Goal: Task Accomplishment & Management: Complete application form

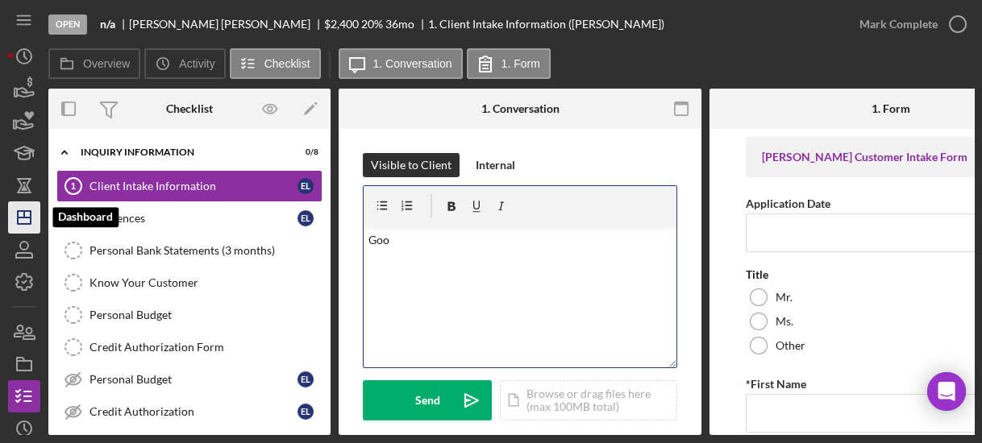
click at [23, 214] on icon "Icon/Dashboard" at bounding box center [24, 218] width 40 height 40
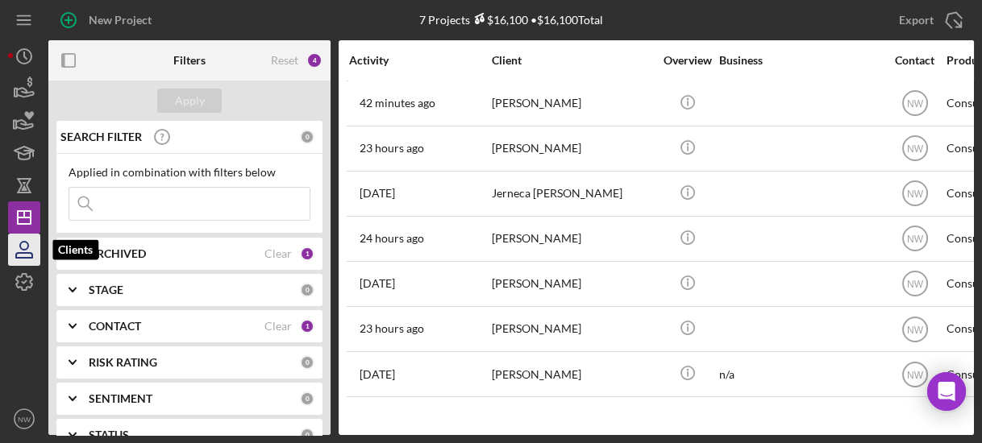
click at [8, 248] on icon "button" at bounding box center [24, 250] width 40 height 40
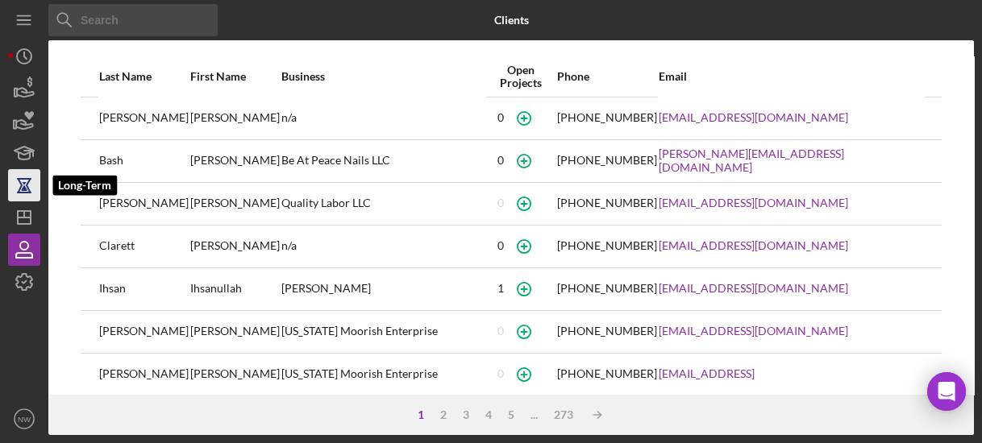
click at [27, 175] on icon "button" at bounding box center [24, 185] width 40 height 40
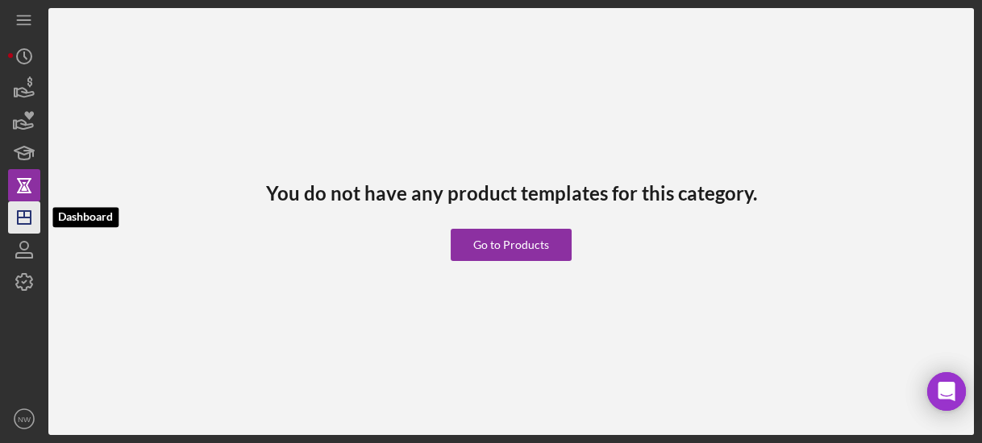
click at [27, 218] on line "button" at bounding box center [24, 218] width 13 height 0
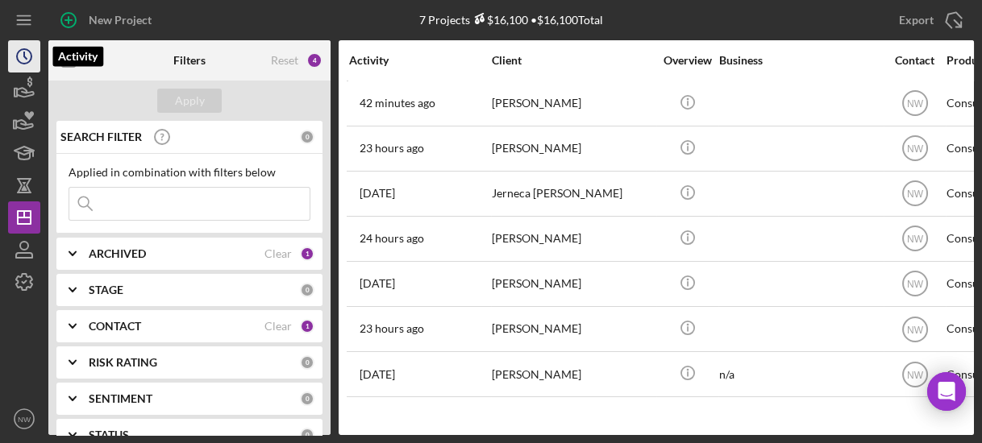
click at [27, 48] on icon "Icon/History" at bounding box center [24, 56] width 40 height 40
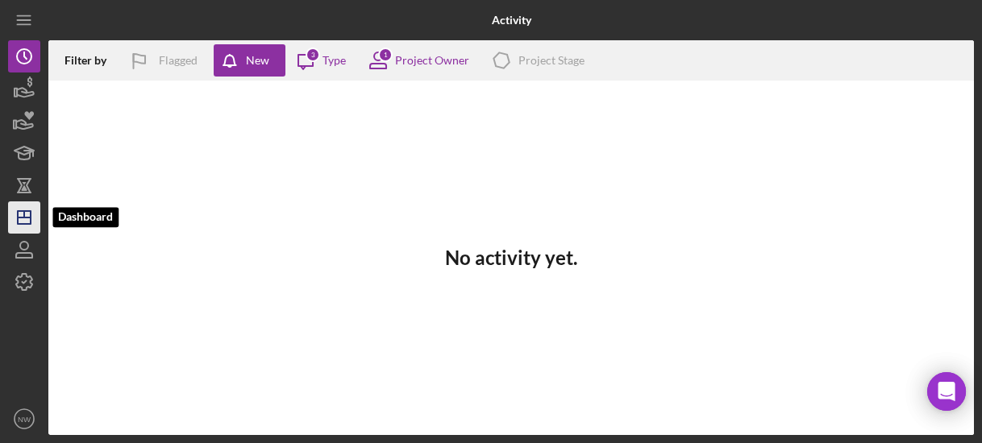
click at [31, 217] on icon "Icon/Dashboard" at bounding box center [24, 218] width 40 height 40
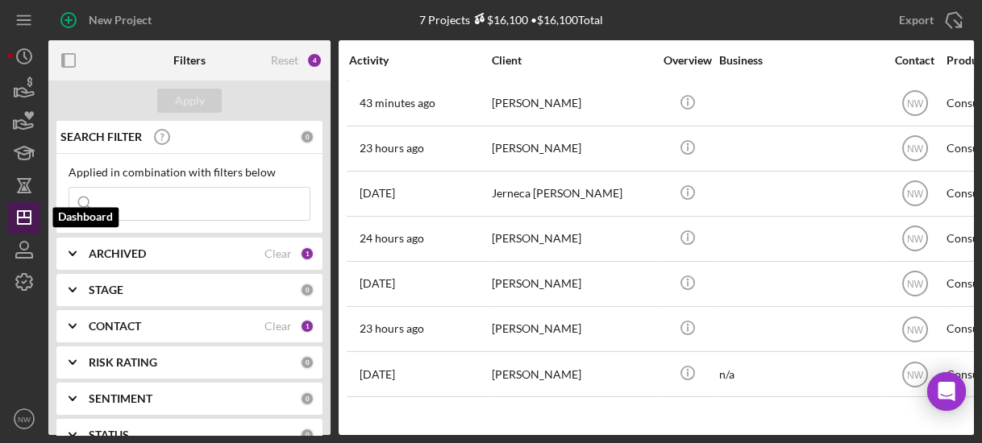
click at [27, 219] on icon "Icon/Dashboard" at bounding box center [24, 218] width 40 height 40
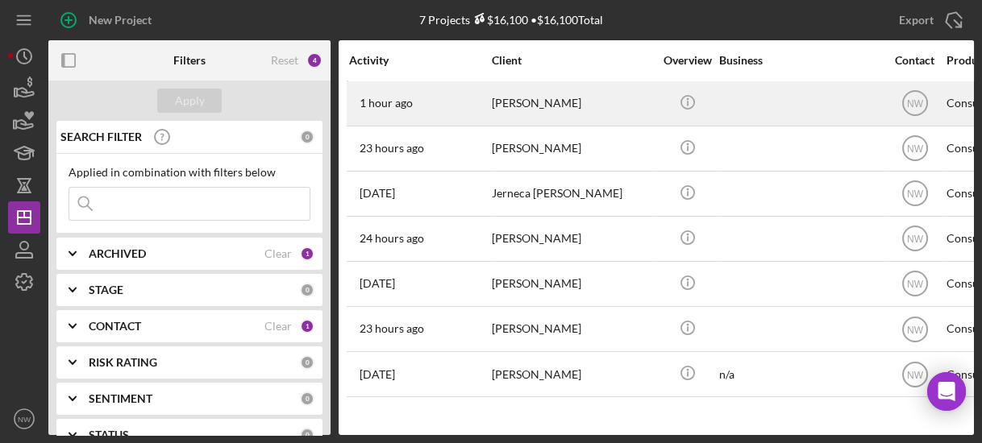
click at [510, 101] on div "[PERSON_NAME]" at bounding box center [572, 103] width 161 height 43
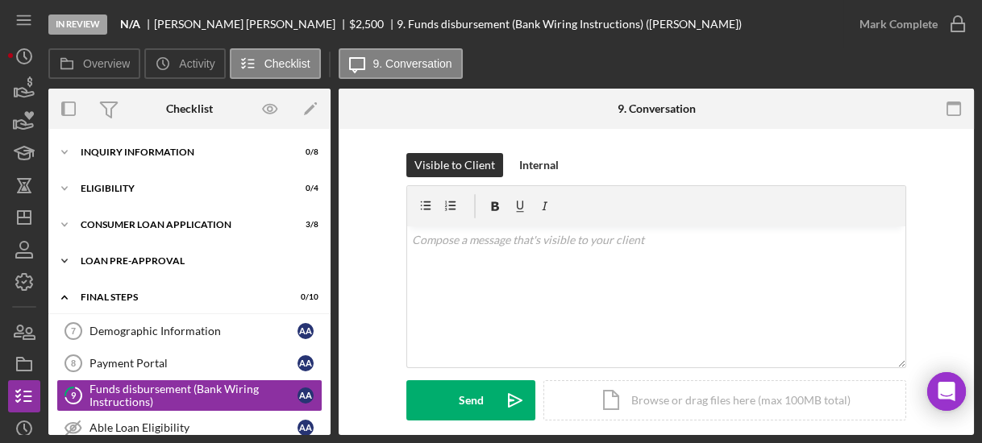
scroll to position [110, 0]
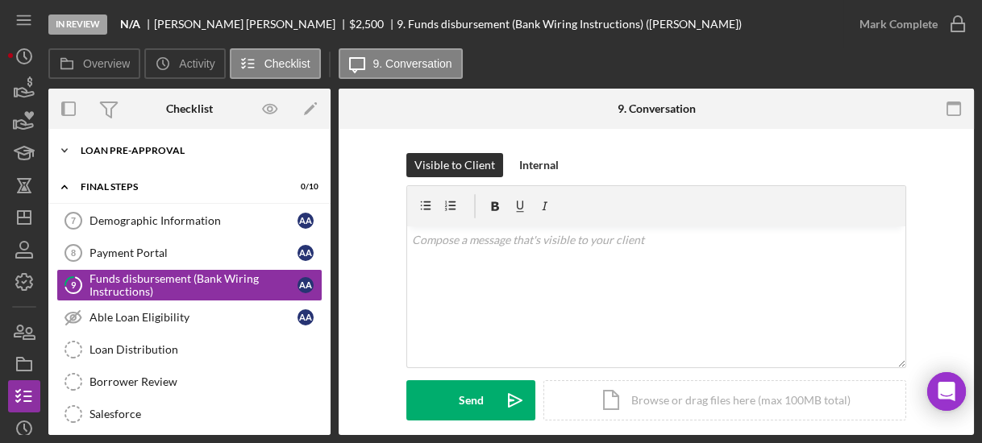
click at [67, 151] on icon "Icon/Expander" at bounding box center [64, 151] width 32 height 32
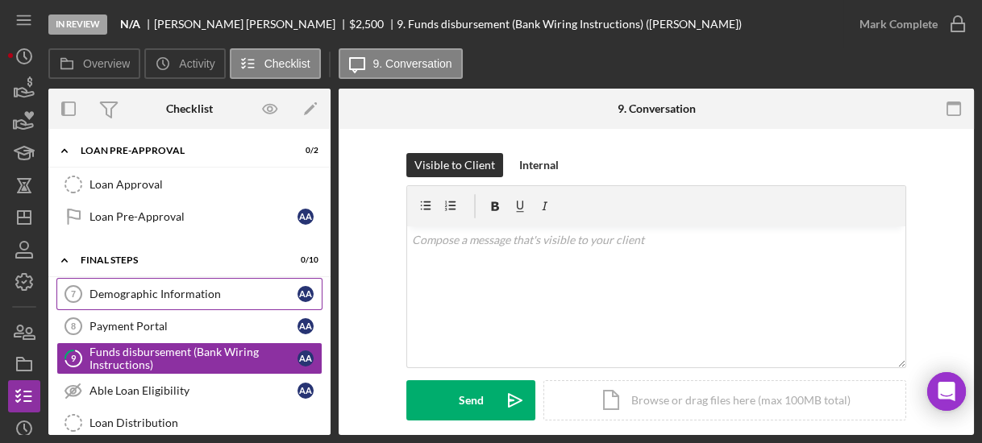
click at [135, 291] on div "Demographic Information" at bounding box center [194, 294] width 208 height 13
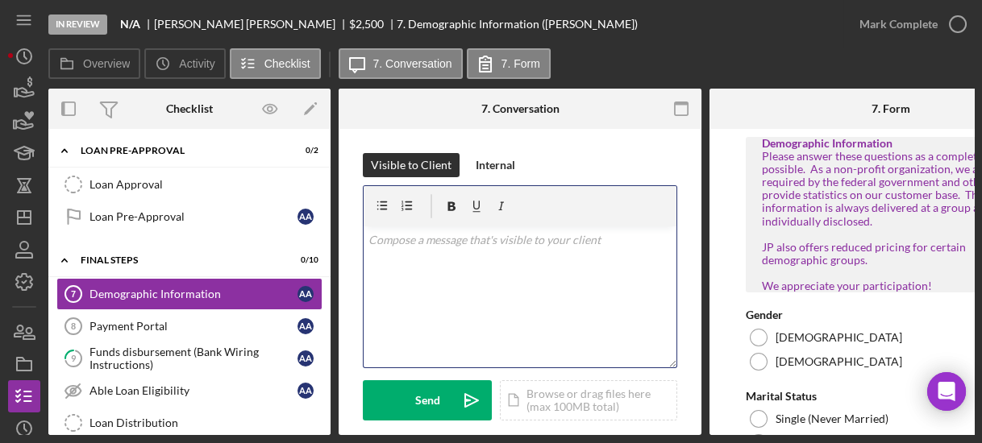
click at [546, 269] on div "v Color teal Color pink Remove color Add row above Add row below Add column bef…" at bounding box center [520, 297] width 313 height 141
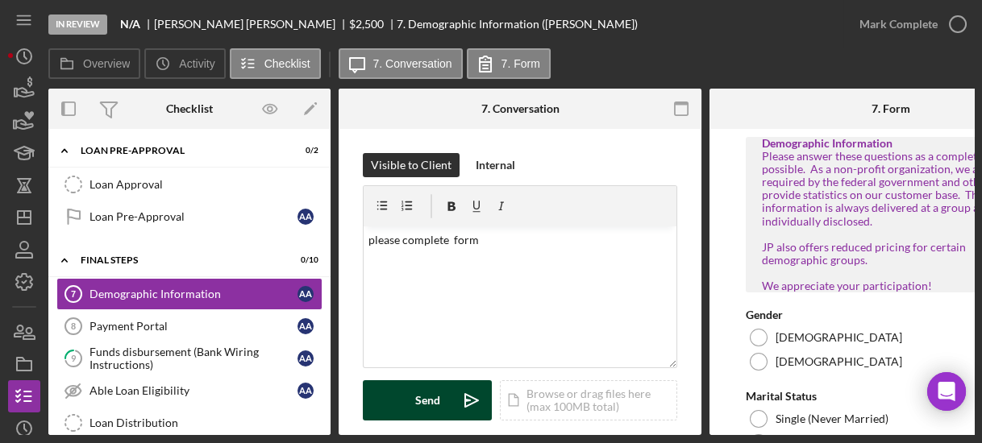
click at [430, 388] on div "Send" at bounding box center [427, 401] width 25 height 40
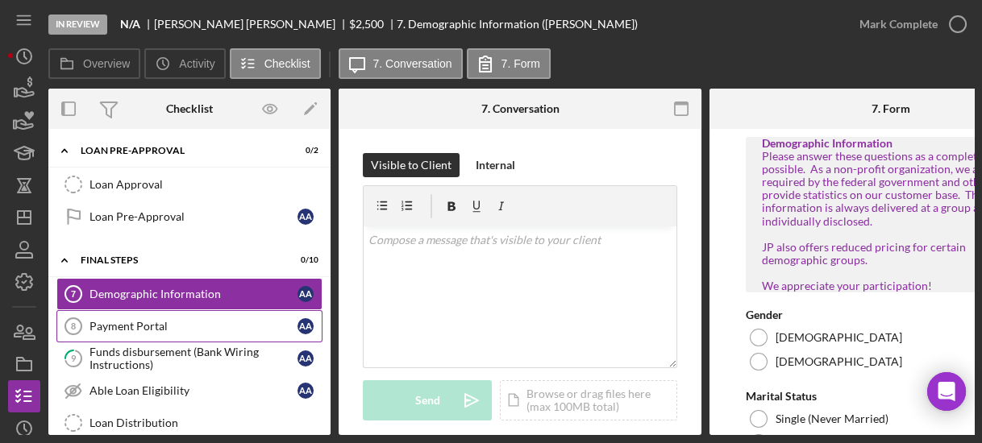
click at [227, 335] on link "Payment Portal 8 Payment Portal A A" at bounding box center [189, 326] width 266 height 32
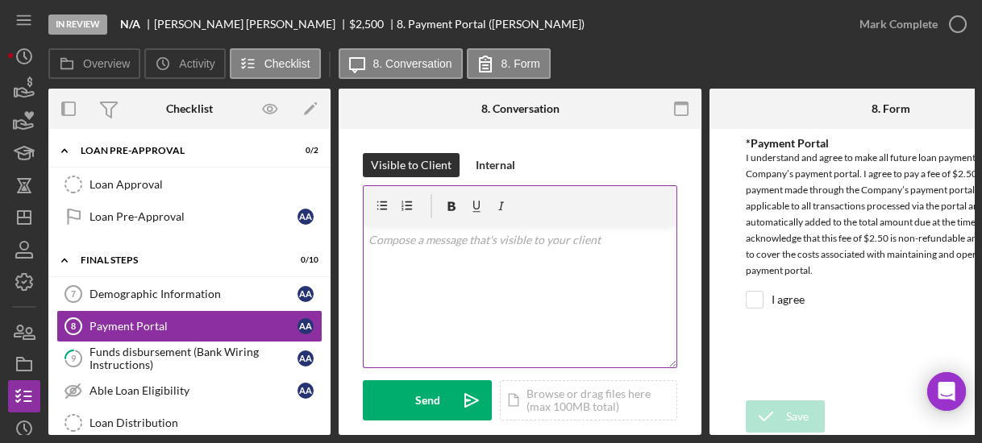
drag, startPoint x: 402, startPoint y: 222, endPoint x: 402, endPoint y: 252, distance: 29.8
click at [402, 252] on div "v Color teal Color pink Remove color Add row above Add row below Add column bef…" at bounding box center [520, 276] width 313 height 181
click at [402, 252] on div "v Color teal Color pink Remove color Add row above Add row below Add column bef…" at bounding box center [520, 297] width 313 height 141
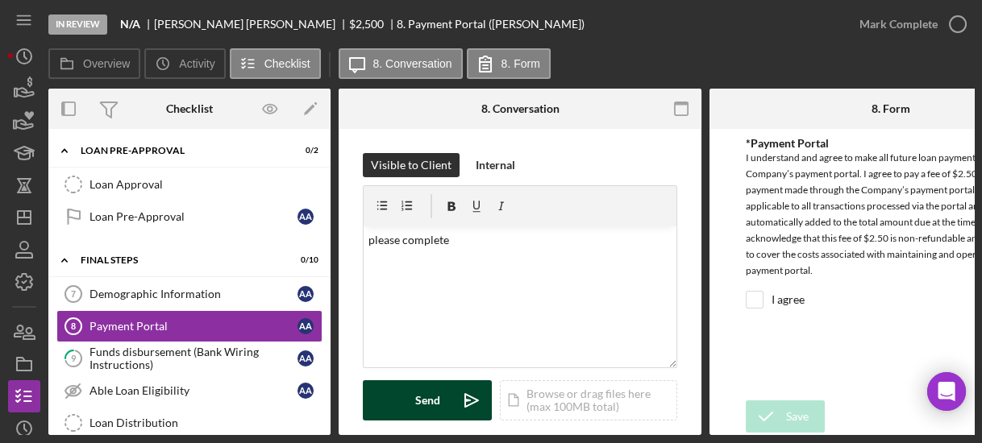
click at [398, 385] on button "Send Icon/icon-invite-send" at bounding box center [427, 401] width 129 height 40
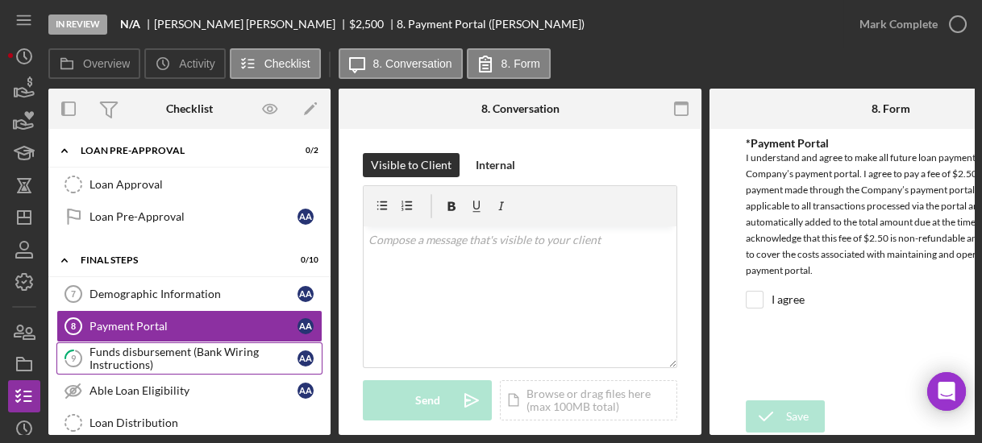
click at [196, 358] on div "Funds disbursement (Bank Wiring Instructions)" at bounding box center [194, 359] width 208 height 26
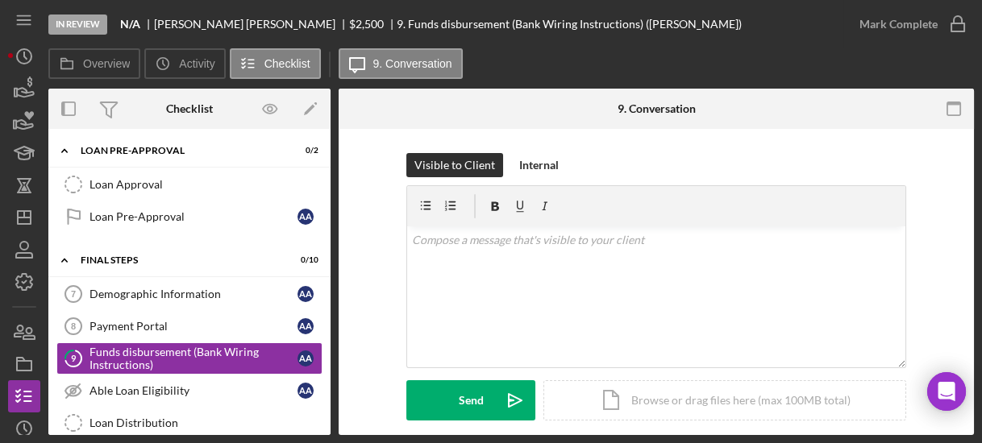
scroll to position [268, 0]
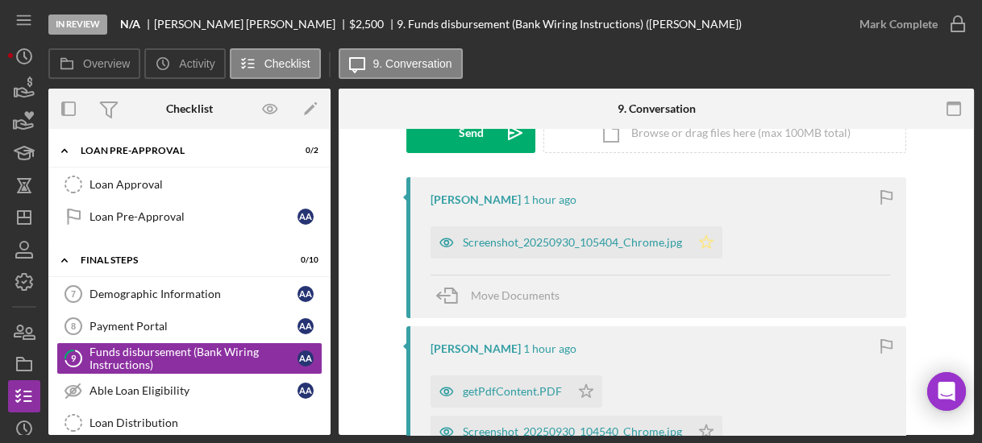
click at [705, 244] on polygon "button" at bounding box center [707, 241] width 14 height 13
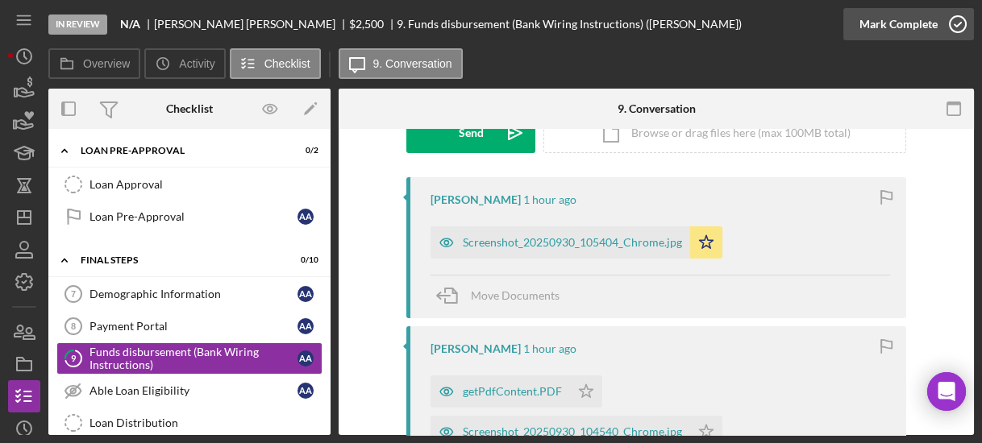
click at [956, 15] on icon "button" at bounding box center [958, 24] width 40 height 40
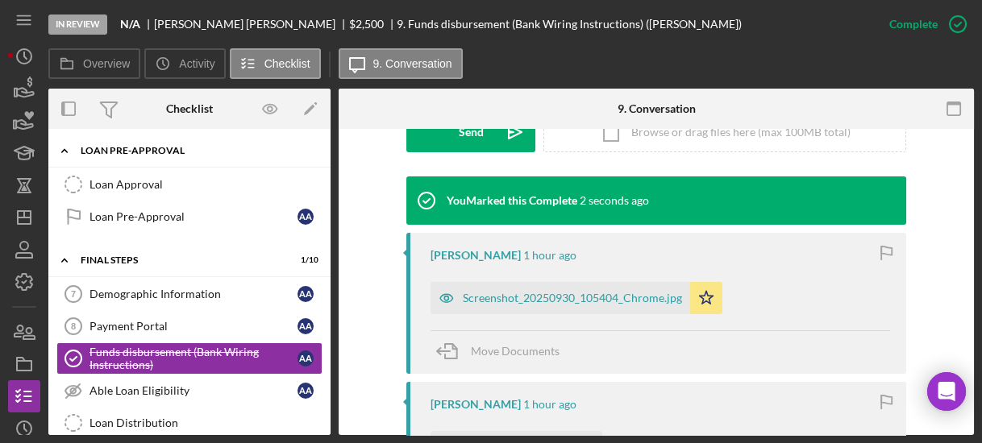
click at [62, 148] on icon "Icon/Expander" at bounding box center [64, 151] width 32 height 32
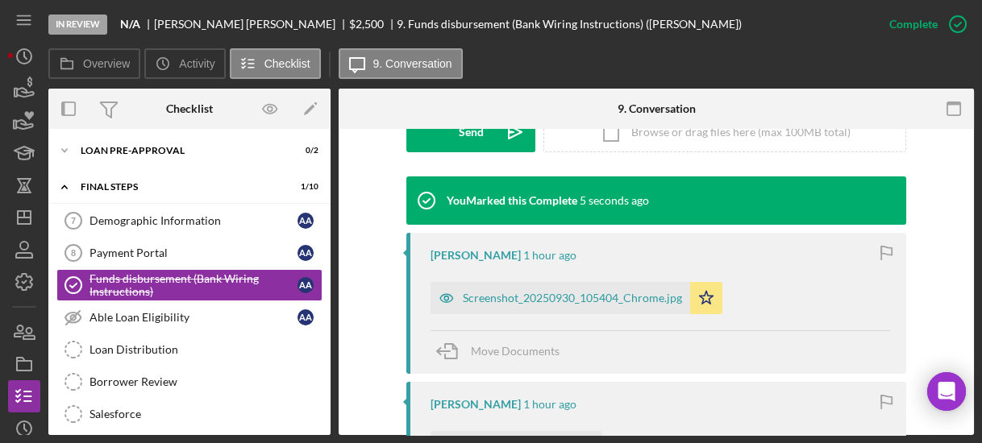
click at [331, 146] on div "Overview Internal Workflow Stage In Review Icon/Dropdown Arrow Archive (can una…" at bounding box center [511, 262] width 926 height 347
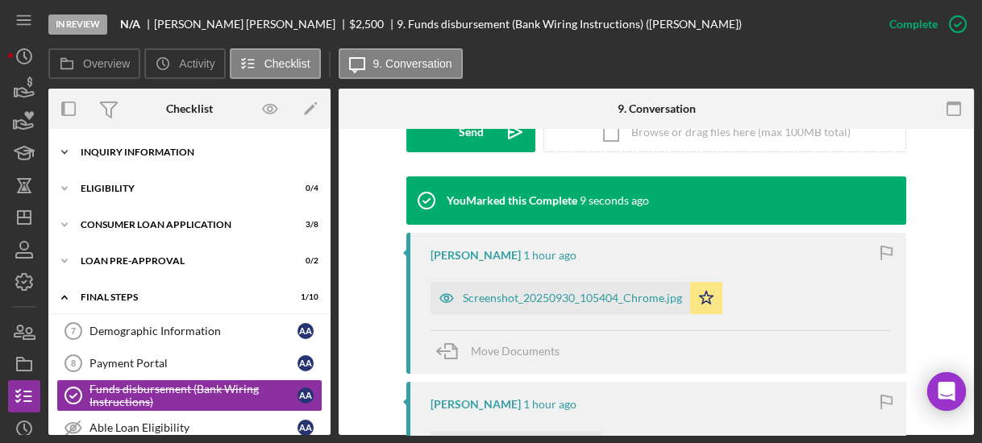
click at [64, 149] on icon "Icon/Expander" at bounding box center [64, 152] width 32 height 32
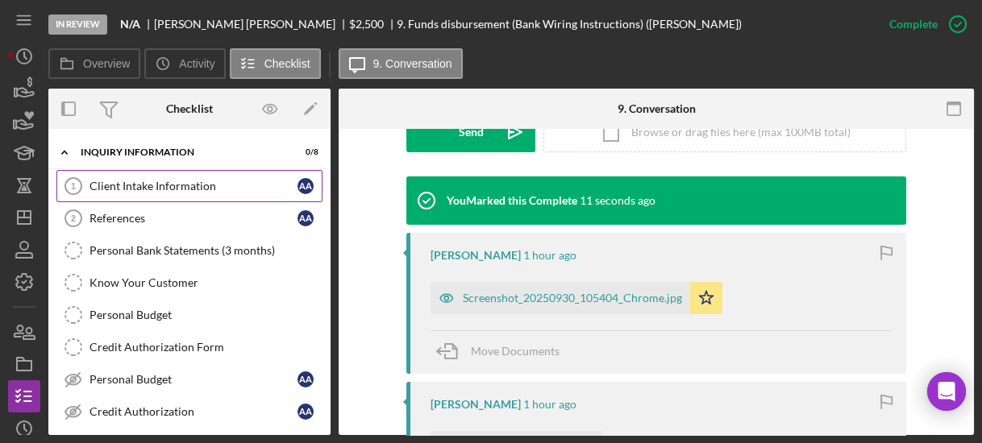
click at [133, 185] on div "Client Intake Information" at bounding box center [194, 186] width 208 height 13
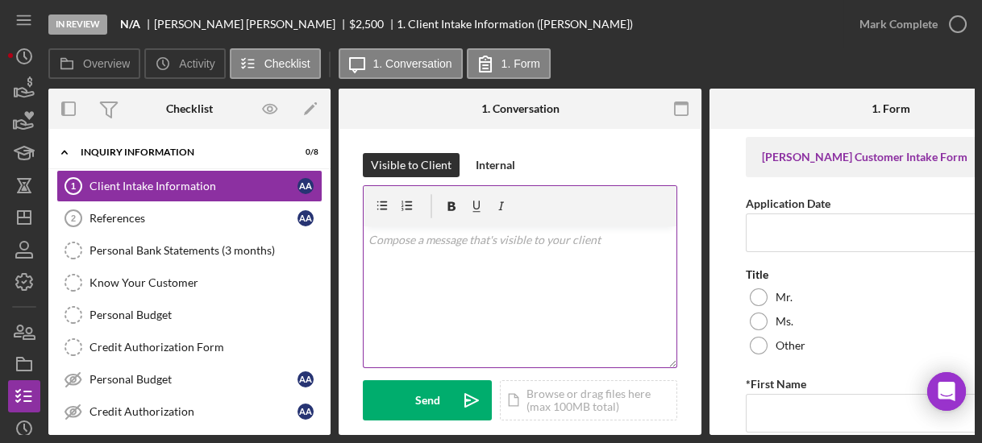
click at [431, 277] on div "v Color teal Color pink Remove color Add row above Add row below Add column bef…" at bounding box center [520, 297] width 313 height 141
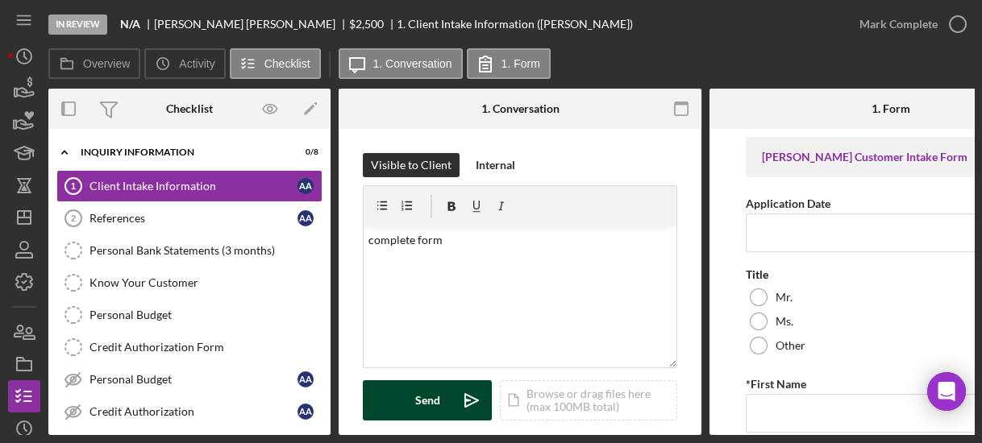
click at [415, 398] on div "Send" at bounding box center [427, 401] width 25 height 40
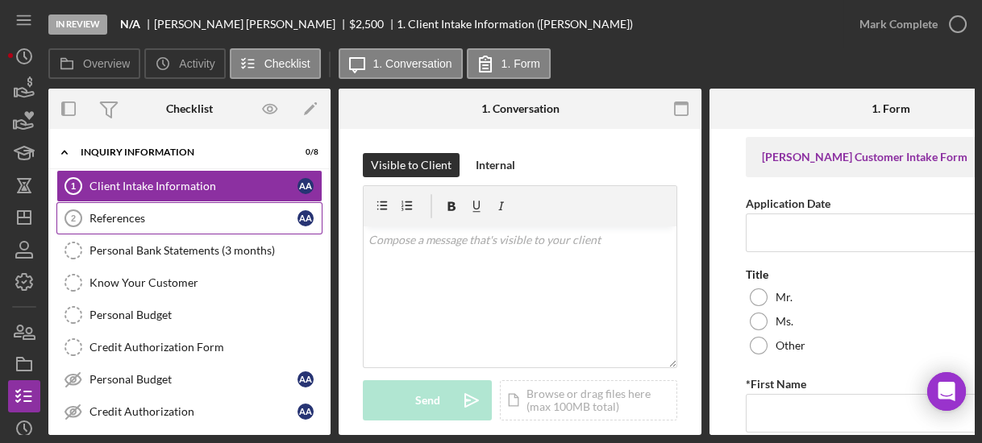
click at [194, 223] on div "References" at bounding box center [194, 218] width 208 height 13
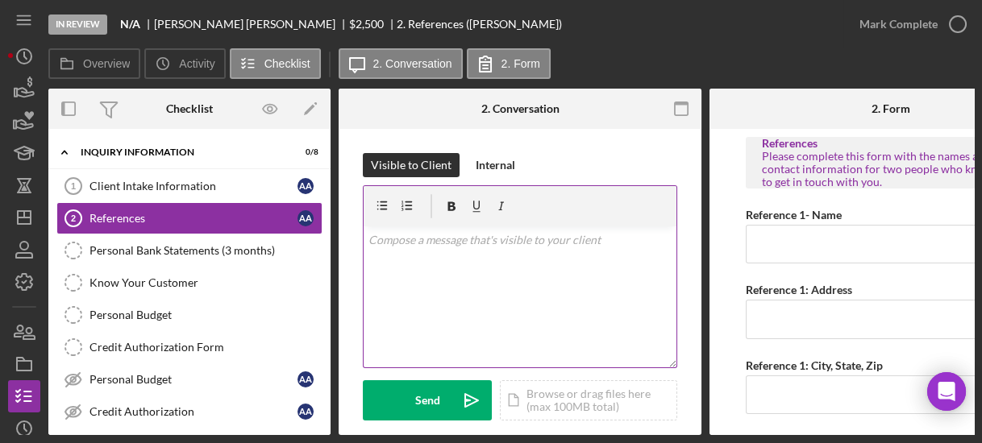
click at [409, 244] on p at bounding box center [520, 240] width 304 height 18
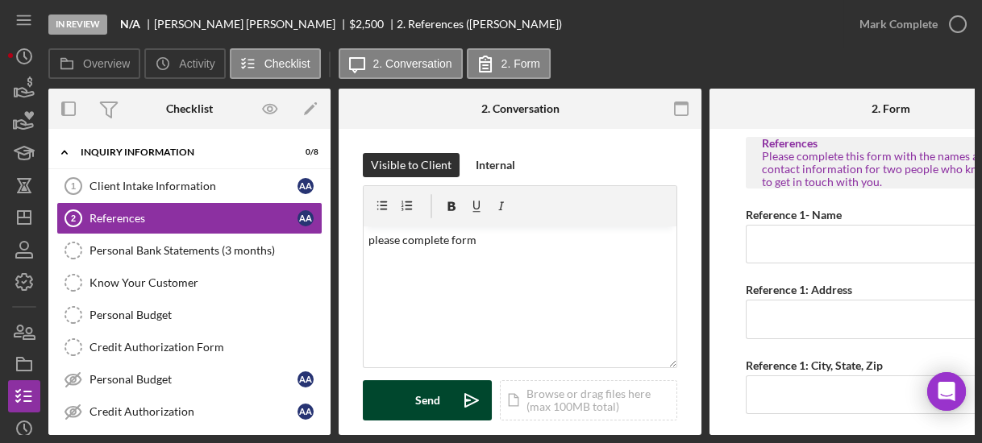
click at [402, 398] on button "Send Icon/icon-invite-send" at bounding box center [427, 401] width 129 height 40
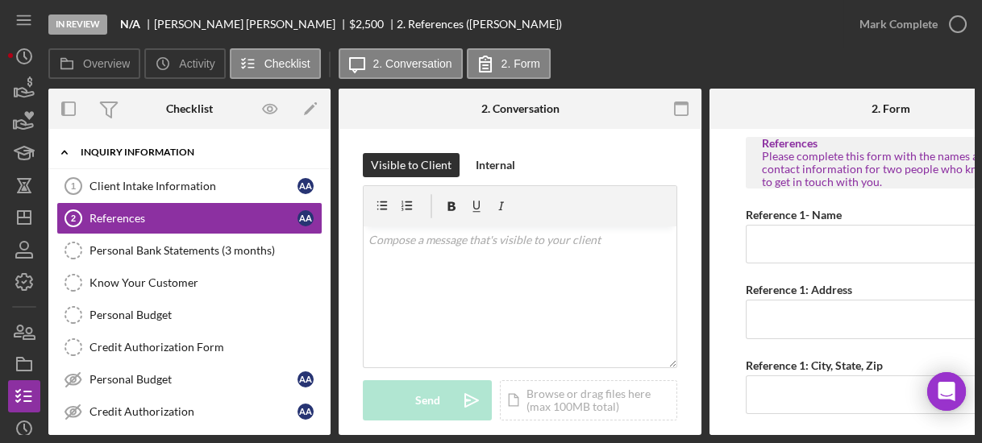
click at [58, 144] on icon "Icon/Expander" at bounding box center [64, 152] width 32 height 32
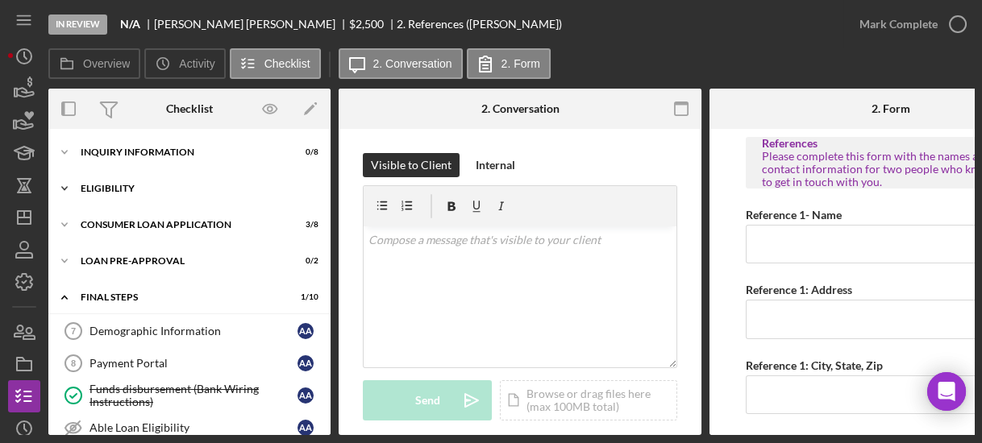
click at [62, 183] on icon "Icon/Expander" at bounding box center [64, 189] width 32 height 32
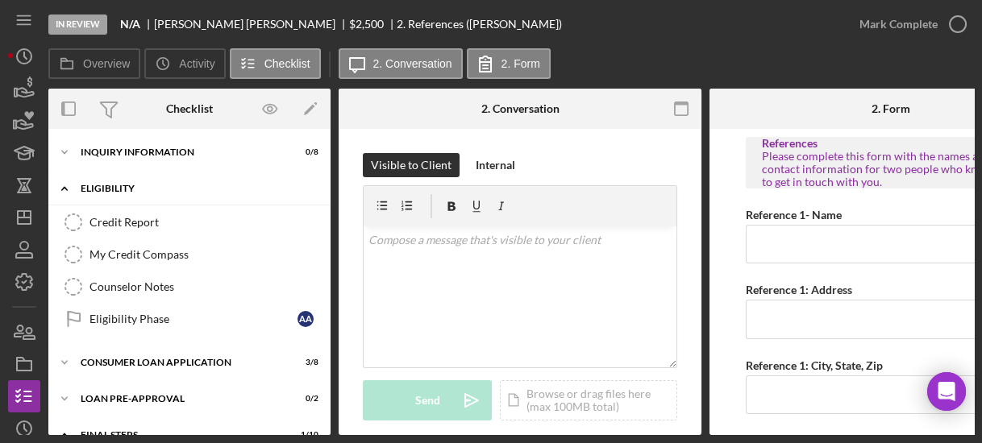
click at [62, 183] on icon "Icon/Expander" at bounding box center [64, 189] width 32 height 32
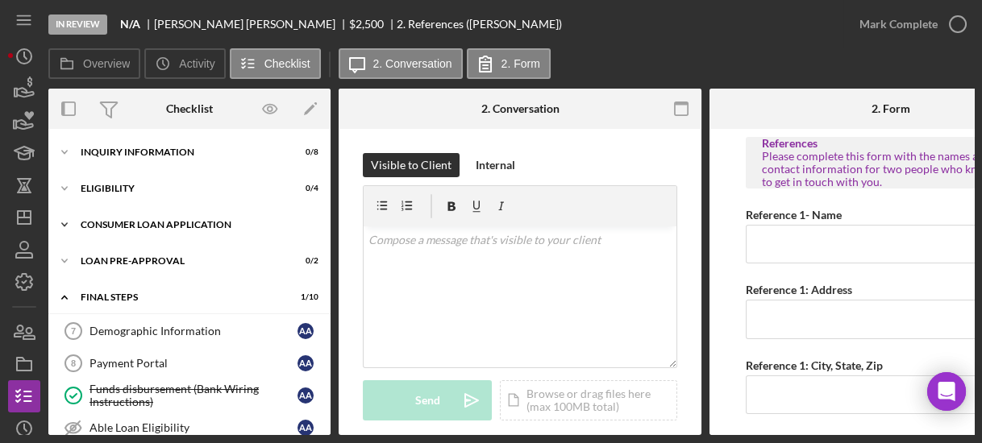
click at [65, 221] on icon "Icon/Expander" at bounding box center [64, 225] width 32 height 32
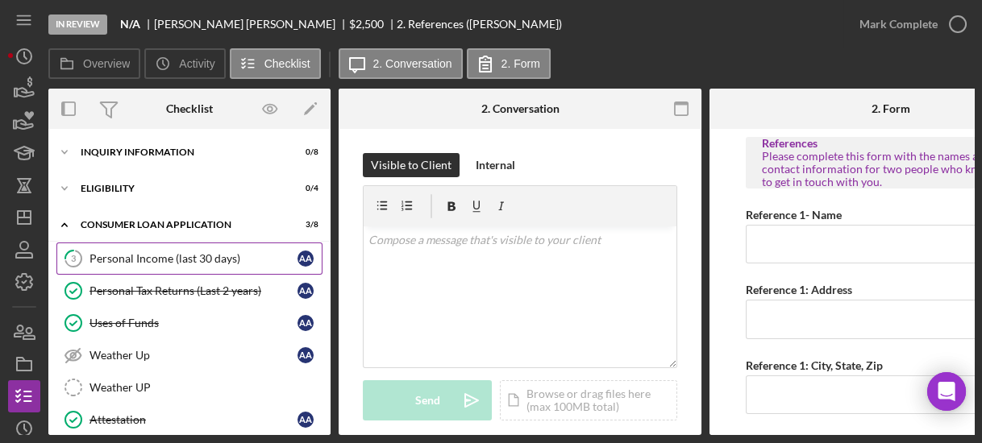
click at [114, 248] on link "3 Personal Income (last 30 days) A A" at bounding box center [189, 259] width 266 height 32
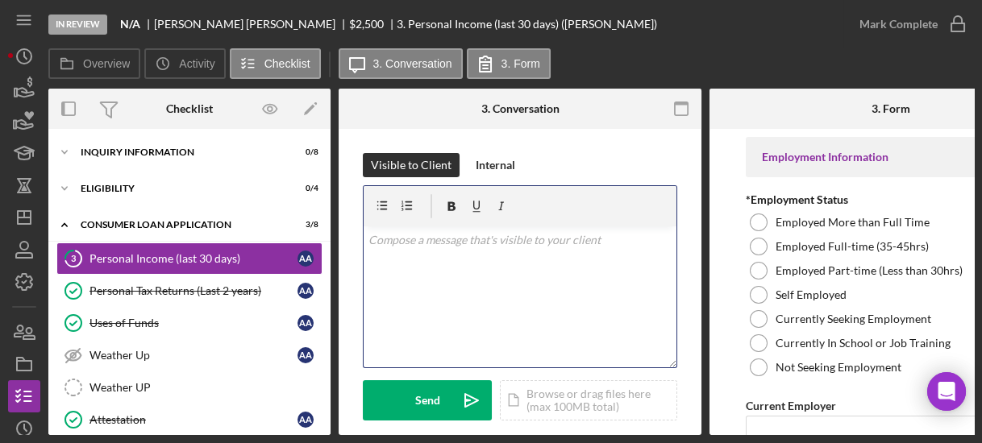
click at [454, 277] on div "v Color teal Color pink Remove color Add row above Add row below Add column bef…" at bounding box center [520, 297] width 313 height 141
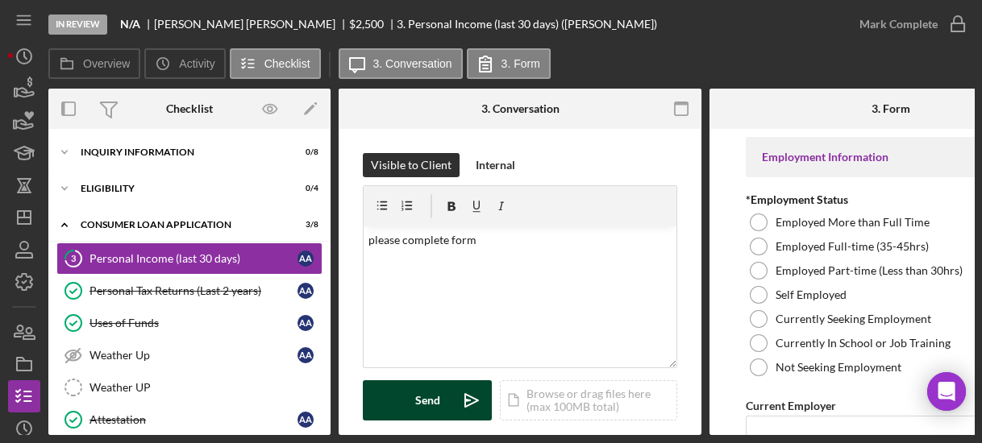
click at [438, 391] on div "Send" at bounding box center [427, 401] width 25 height 40
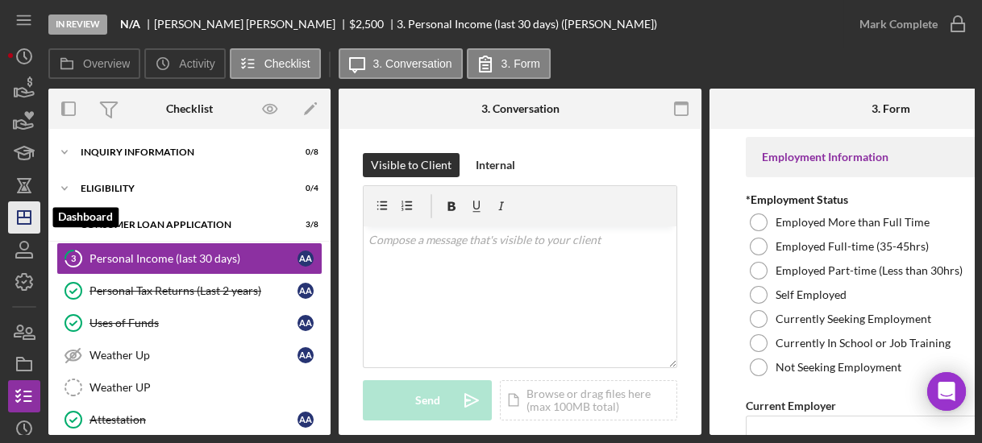
click at [19, 216] on icon "Icon/Dashboard" at bounding box center [24, 218] width 40 height 40
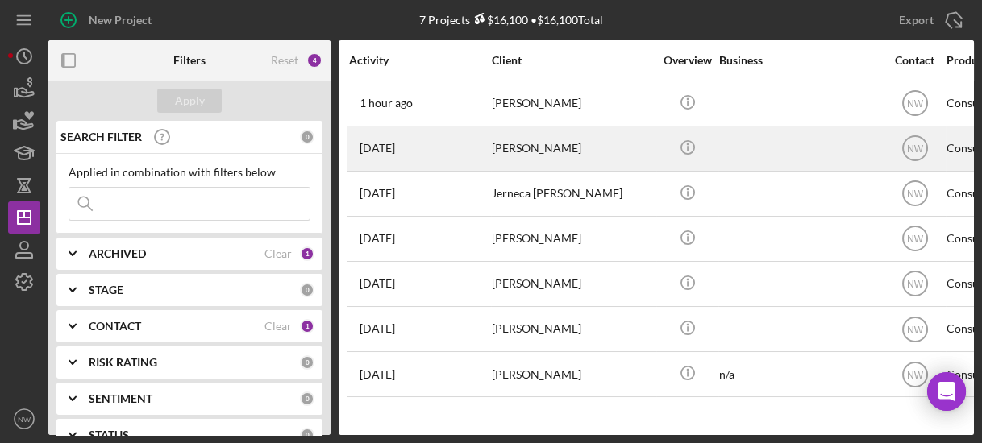
click at [505, 147] on div "[PERSON_NAME]" at bounding box center [572, 148] width 161 height 43
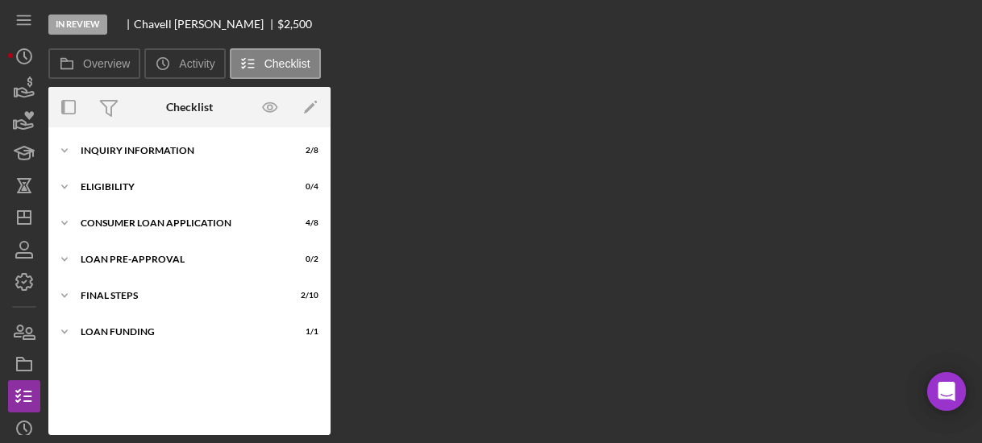
scroll to position [6, 0]
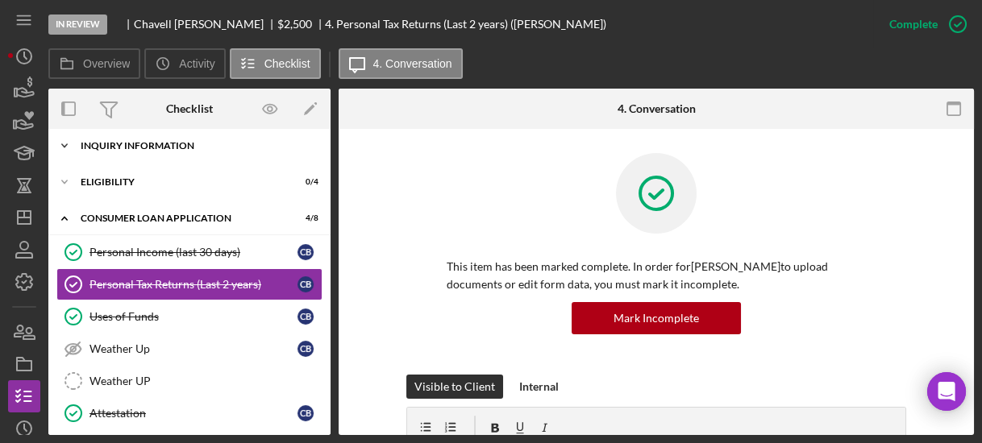
click at [69, 140] on icon "Icon/Expander" at bounding box center [64, 146] width 32 height 32
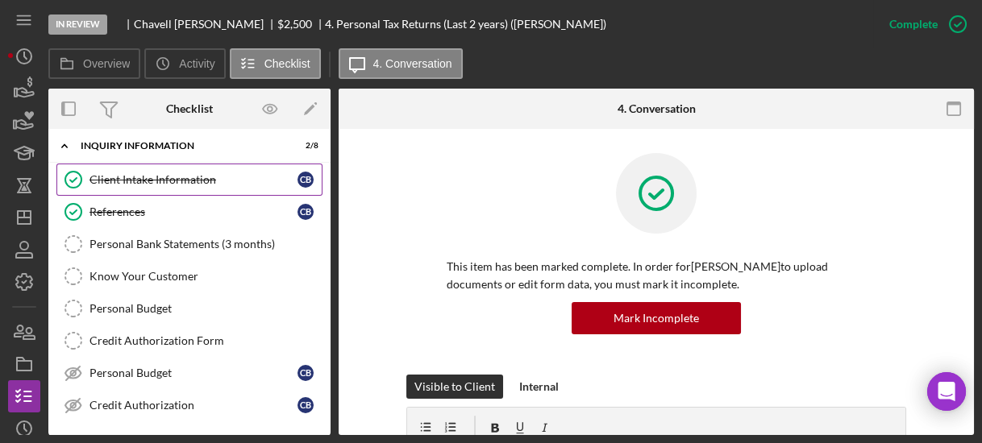
click at [133, 180] on div "Client Intake Information" at bounding box center [194, 179] width 208 height 13
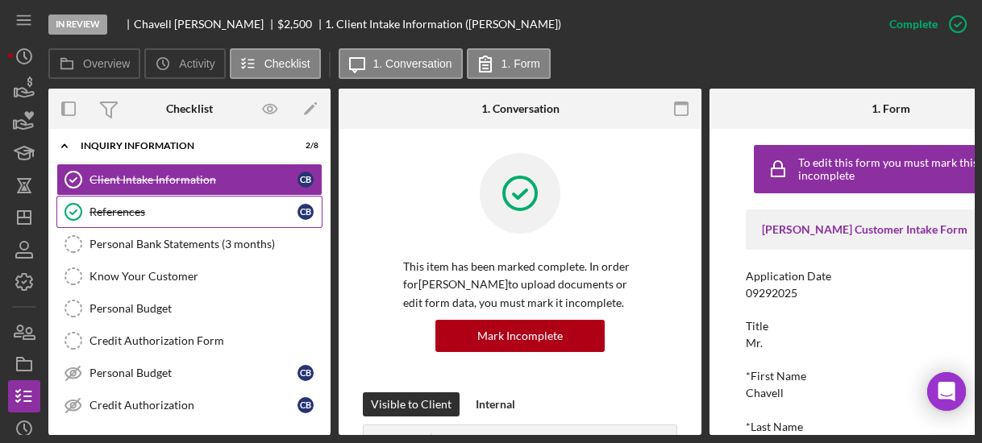
click at [133, 211] on div "References" at bounding box center [194, 212] width 208 height 13
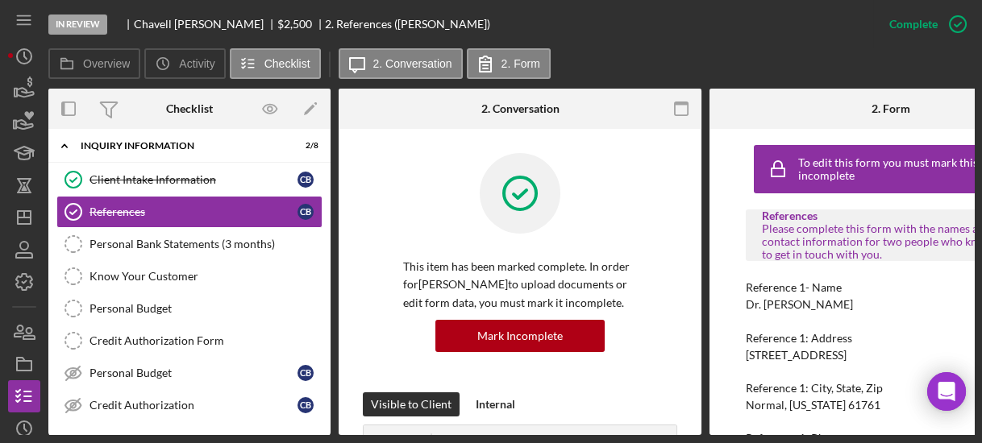
scroll to position [271, 0]
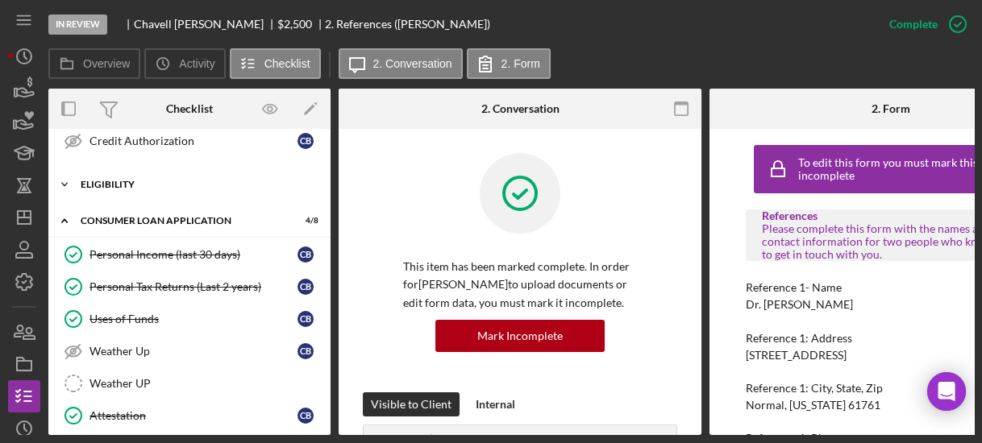
click at [65, 183] on polyline at bounding box center [64, 184] width 5 height 3
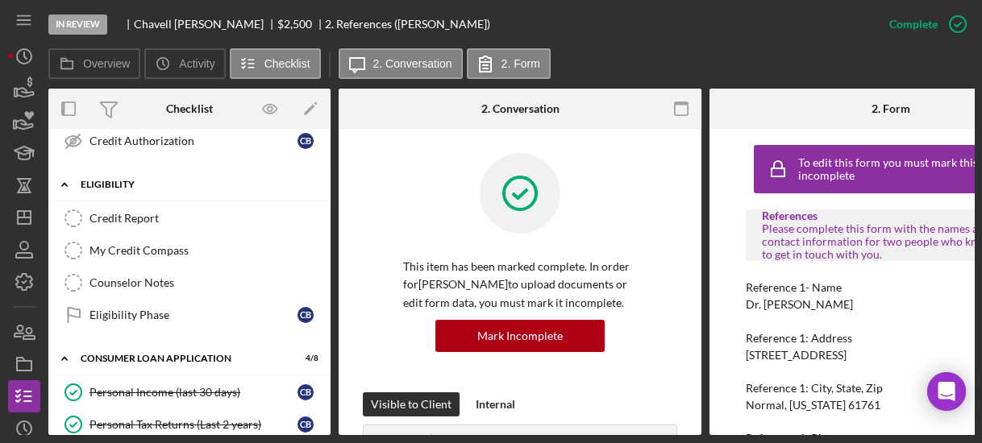
click at [325, 181] on div "Icon/Expander Eligibility 0 / 4" at bounding box center [189, 185] width 282 height 33
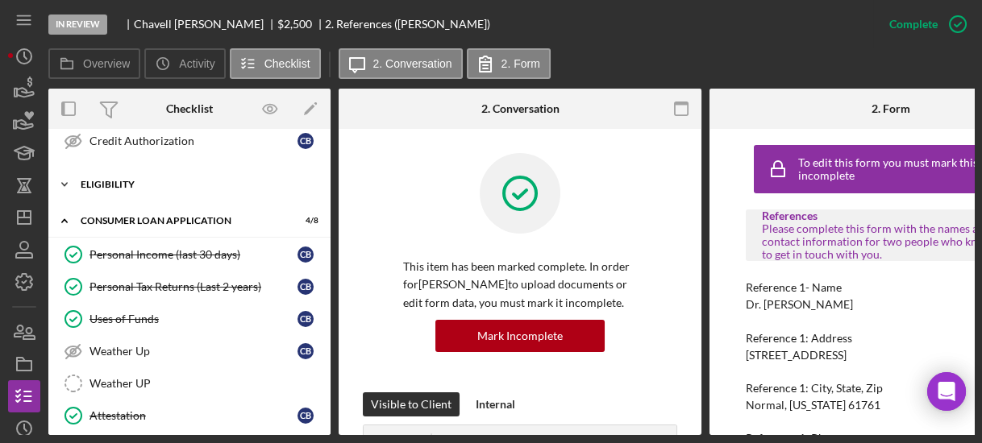
click at [63, 177] on icon "Icon/Expander" at bounding box center [64, 185] width 32 height 32
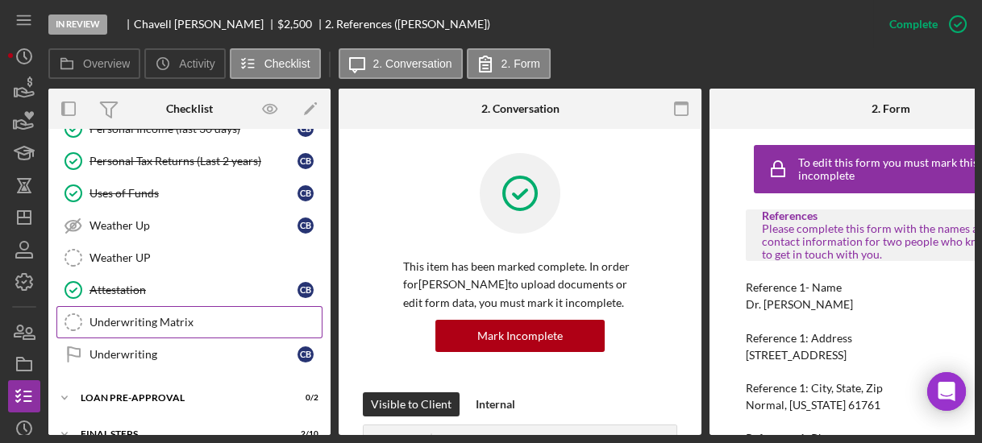
click at [127, 316] on div "Underwriting Matrix" at bounding box center [206, 322] width 232 height 13
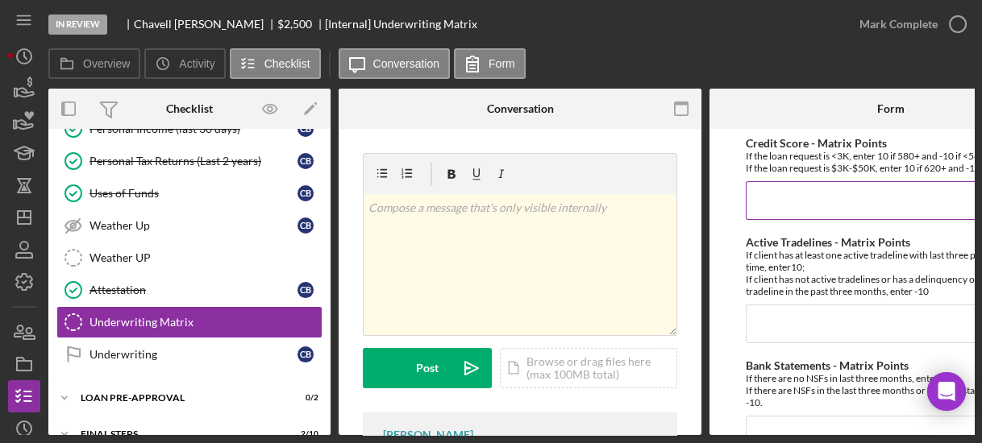
click at [843, 206] on input "Credit Score - Matrix Points" at bounding box center [891, 200] width 290 height 39
type input "10"
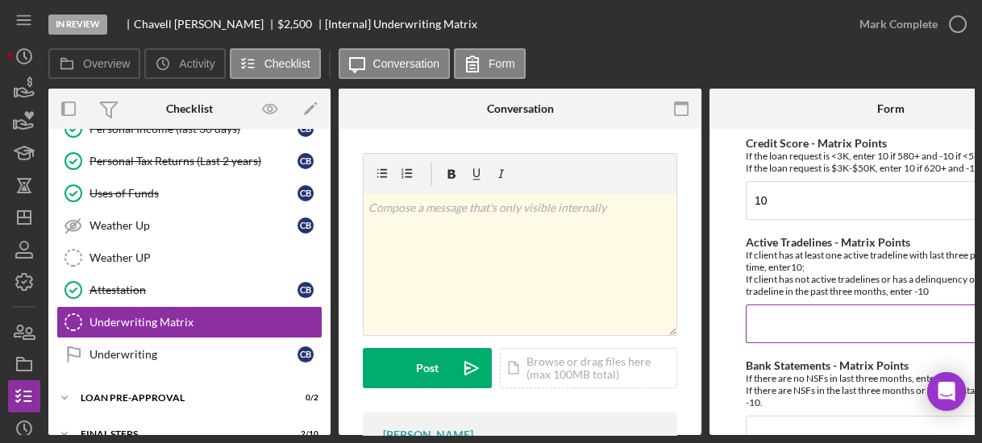
click at [815, 337] on input "Active Tradelines - Matrix Points" at bounding box center [891, 324] width 290 height 39
type input "10"
click at [735, 279] on form "Credit Score - Matrix Points If the loan request is <3K, enter 10 if 580+ and -…" at bounding box center [891, 282] width 363 height 306
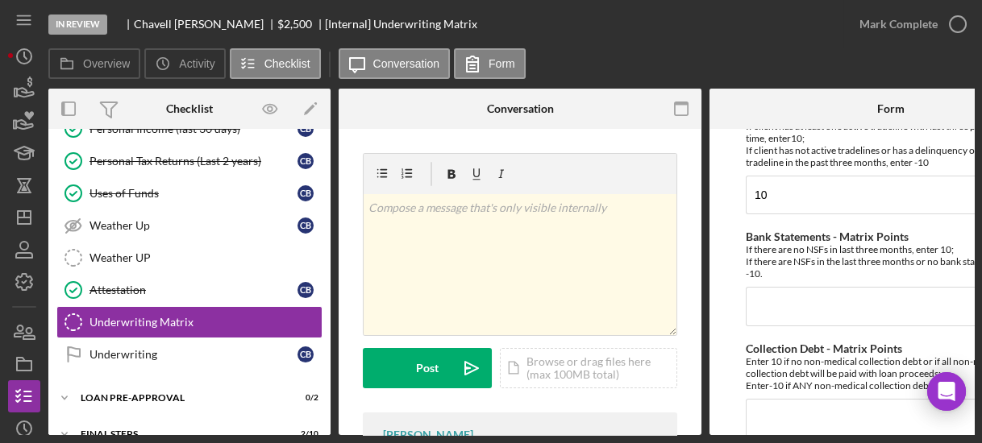
scroll to position [155, 0]
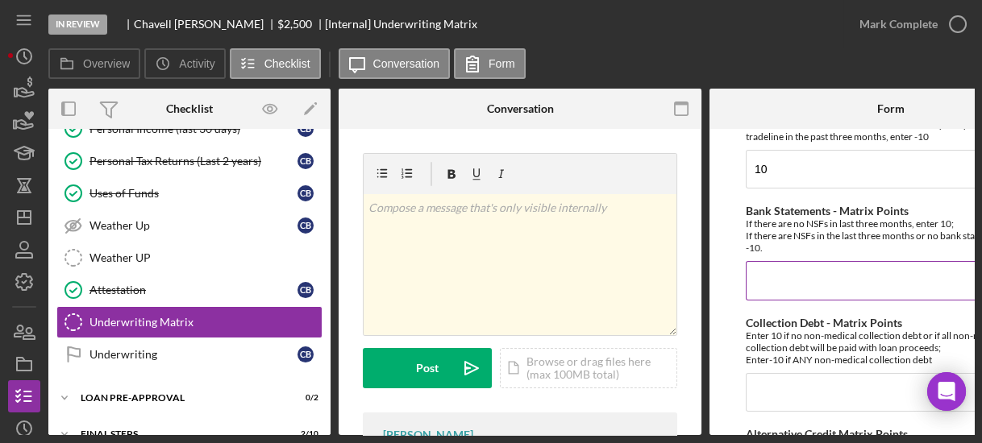
click at [791, 281] on input "Bank Statements - Matrix Points" at bounding box center [891, 280] width 290 height 39
type input "-10"
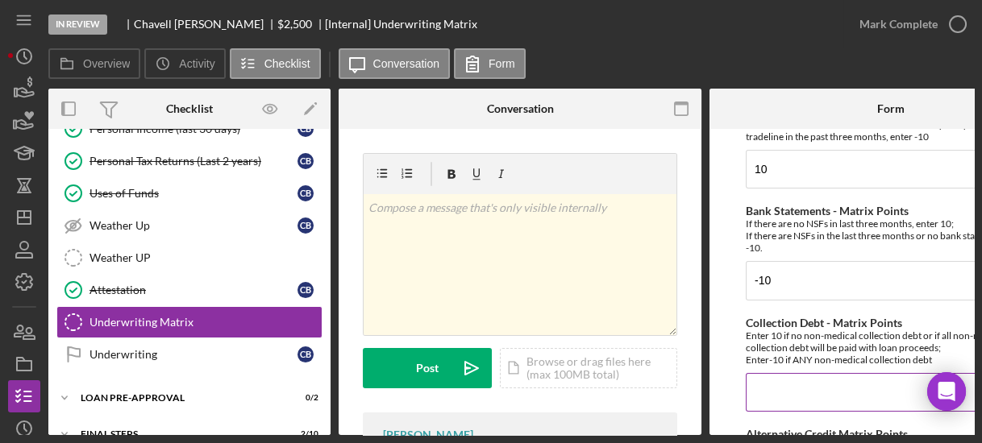
click at [776, 389] on input "Collection Debt - Matrix Points" at bounding box center [891, 392] width 290 height 39
type input "10"
click at [719, 331] on form "Credit Score - Matrix Points If the loan request is <3K, enter 10 if 580+ and -…" at bounding box center [891, 282] width 363 height 306
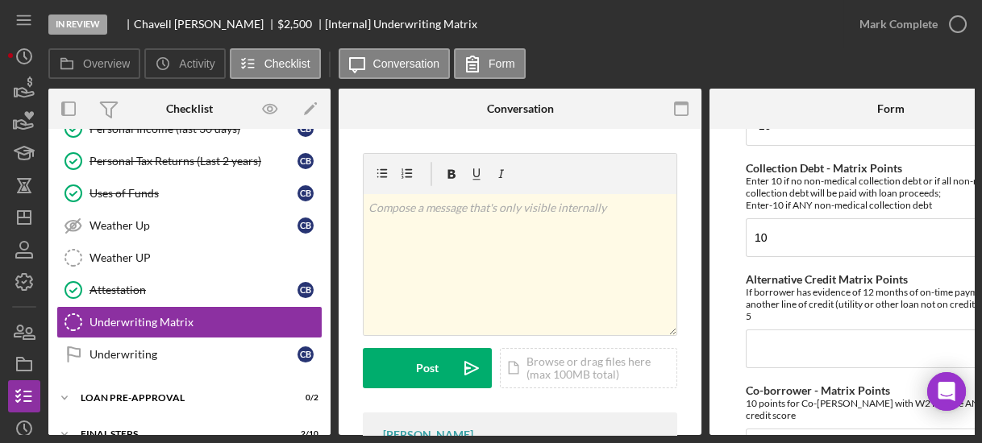
scroll to position [335, 0]
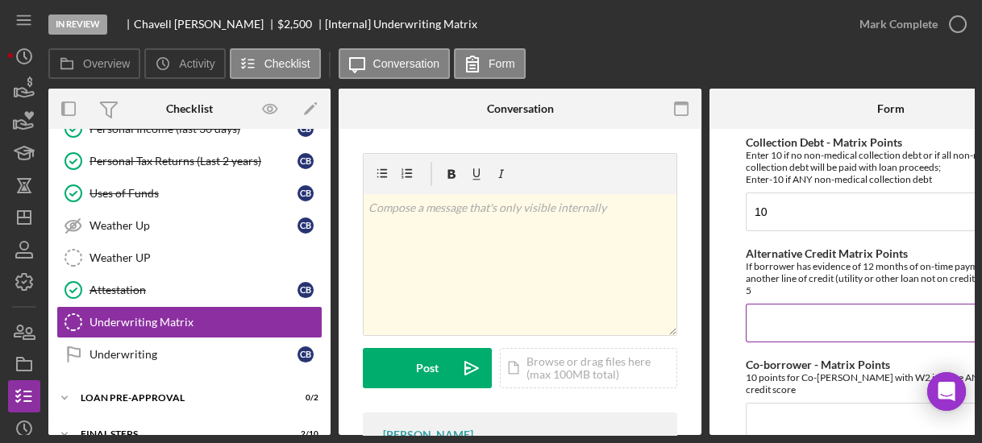
click at [810, 316] on input "Alternative Credit Matrix Points" at bounding box center [891, 323] width 290 height 39
type input "0"
click at [813, 403] on input "Co-borrower - Matrix Points" at bounding box center [891, 422] width 290 height 39
type input "0"
click at [730, 331] on form "Credit Score - Matrix Points If the loan request is <3K, enter 10 if 580+ and -…" at bounding box center [891, 282] width 363 height 306
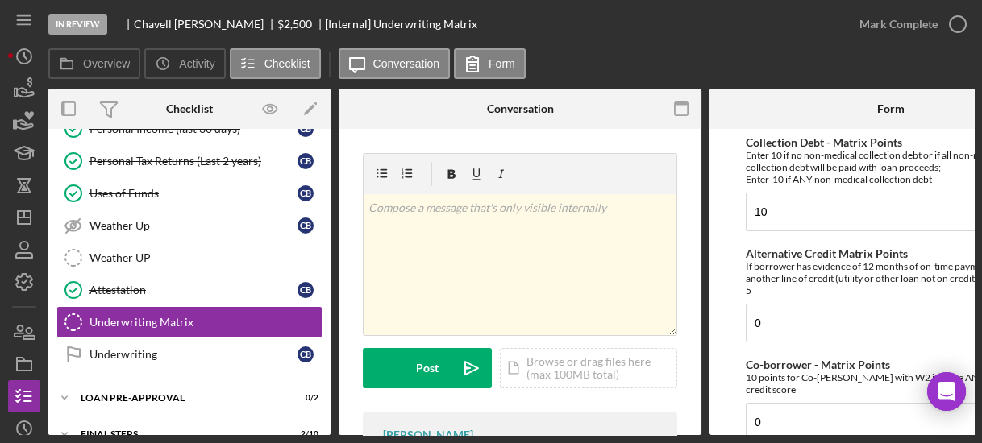
click at [739, 106] on div at bounding box center [770, 109] width 121 height 40
click at [735, 110] on div at bounding box center [770, 109] width 121 height 40
click at [748, 103] on div at bounding box center [770, 109] width 121 height 40
drag, startPoint x: 722, startPoint y: 191, endPoint x: 745, endPoint y: 61, distance: 131.8
click at [745, 61] on div "Overview Icon/History Activity Checklist Icon/Message Conversation Form" at bounding box center [511, 64] width 926 height 32
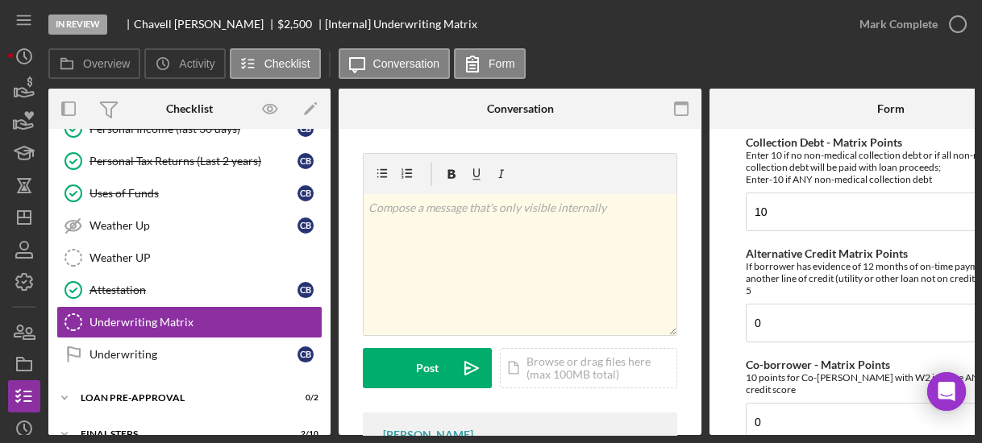
click at [729, 116] on div at bounding box center [770, 109] width 121 height 40
click at [735, 324] on form "Credit Score - Matrix Points If the loan request is <3K, enter 10 if 580+ and -…" at bounding box center [891, 282] width 363 height 306
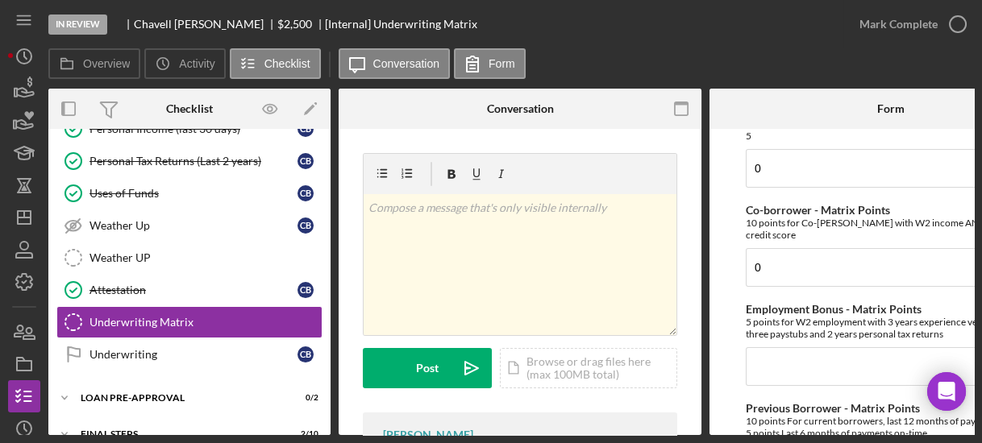
scroll to position [516, 0]
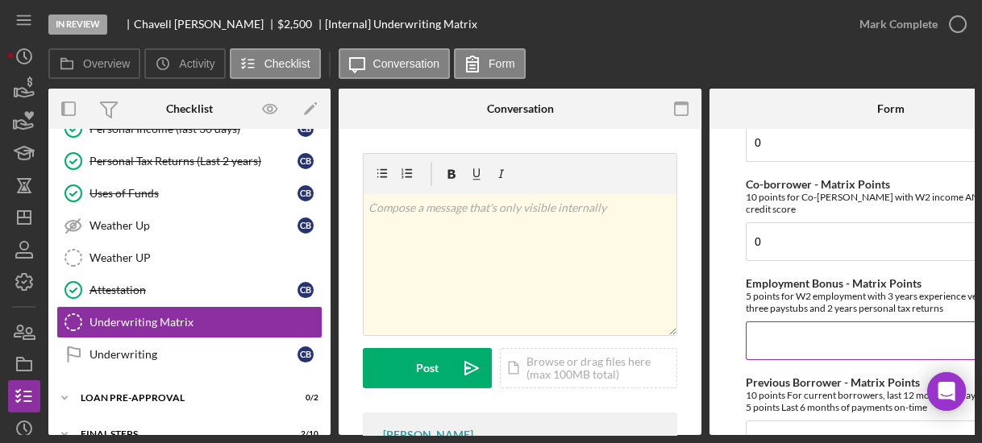
click at [761, 322] on input "Employment Bonus - Matrix Points" at bounding box center [891, 341] width 290 height 39
type input "0"
click at [736, 352] on form "Credit Score - Matrix Points If the loan request is <3K, enter 10 if 580+ and -…" at bounding box center [891, 282] width 363 height 306
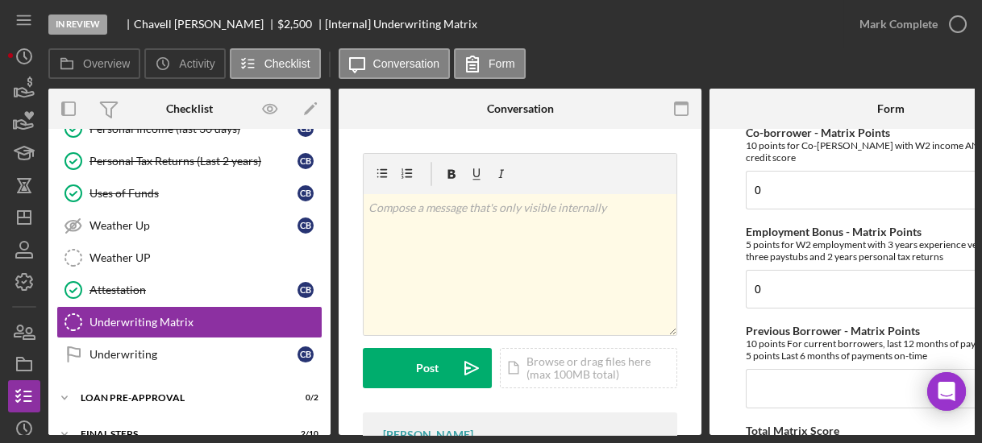
scroll to position [593, 0]
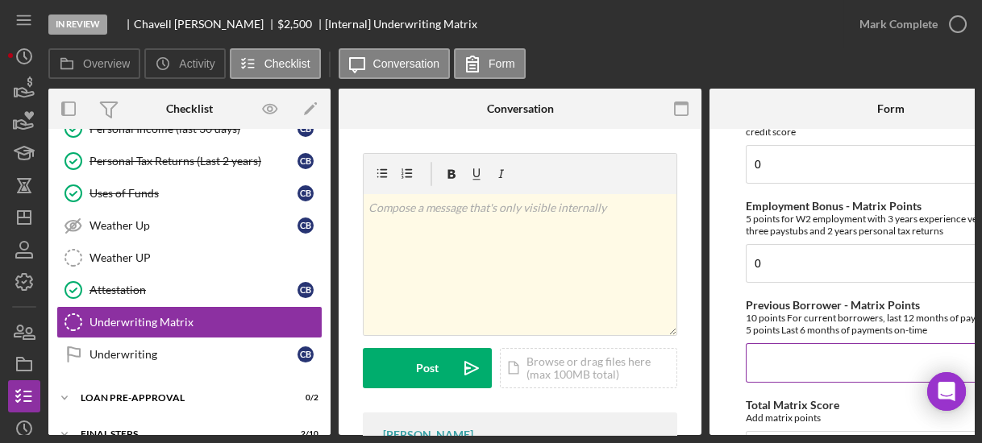
click at [769, 353] on input "Previous Borrower - Matrix Points" at bounding box center [891, 362] width 290 height 39
type input "0"
click at [734, 185] on form "Credit Score - Matrix Points If the loan request is <3K, enter 10 if 580+ and -…" at bounding box center [891, 282] width 363 height 306
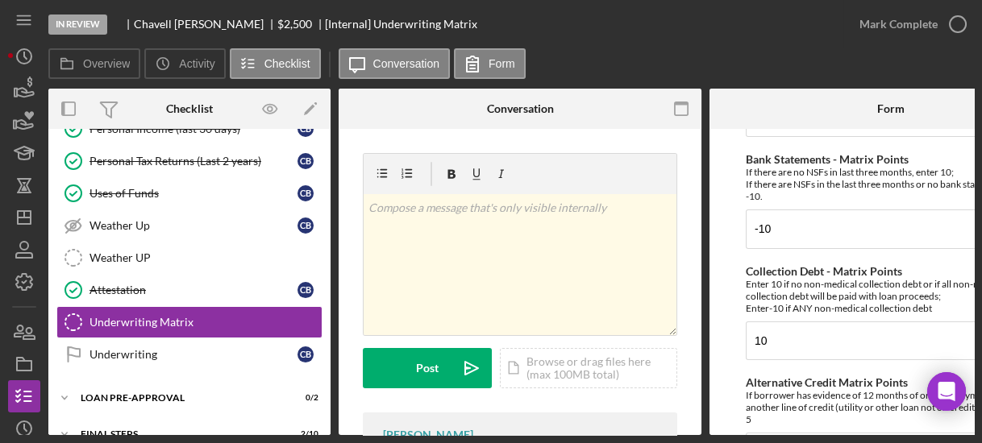
scroll to position [181, 0]
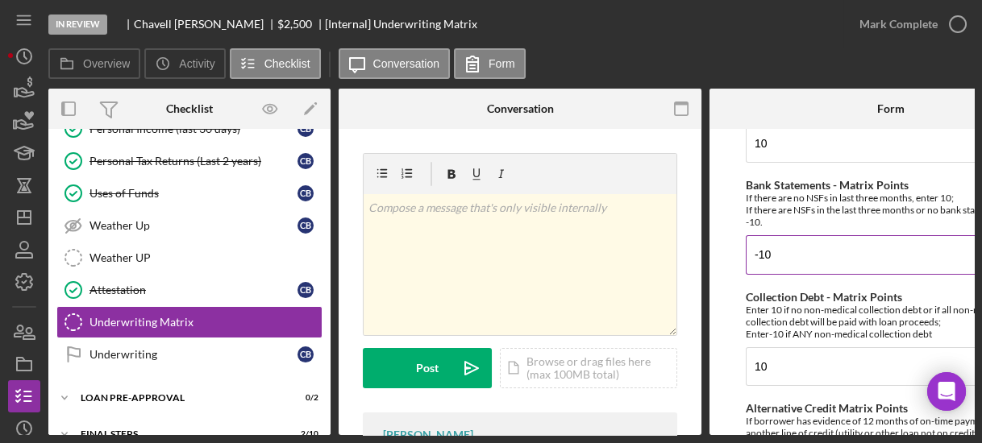
click at [788, 252] on input "-10" at bounding box center [891, 254] width 290 height 39
type input "-"
type input "1"
type input "-10"
click at [728, 155] on form "Credit Score - Matrix Points If the loan request is <3K, enter 10 if 580+ and -…" at bounding box center [891, 282] width 363 height 306
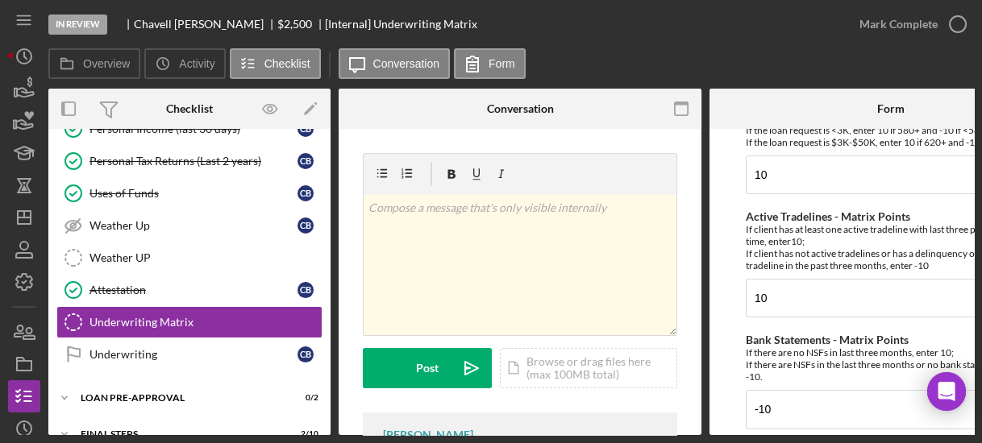
scroll to position [0, 0]
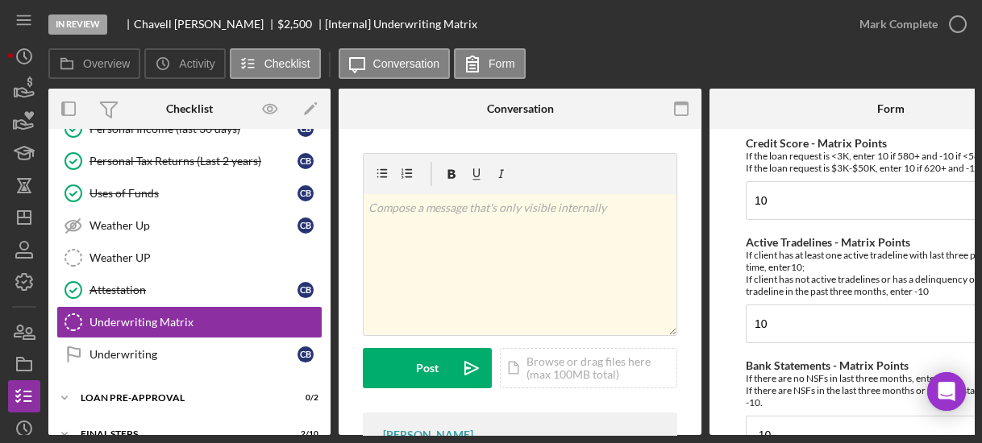
click at [739, 336] on form "Credit Score - Matrix Points If the loan request is <3K, enter 10 if 580+ and -…" at bounding box center [891, 282] width 363 height 306
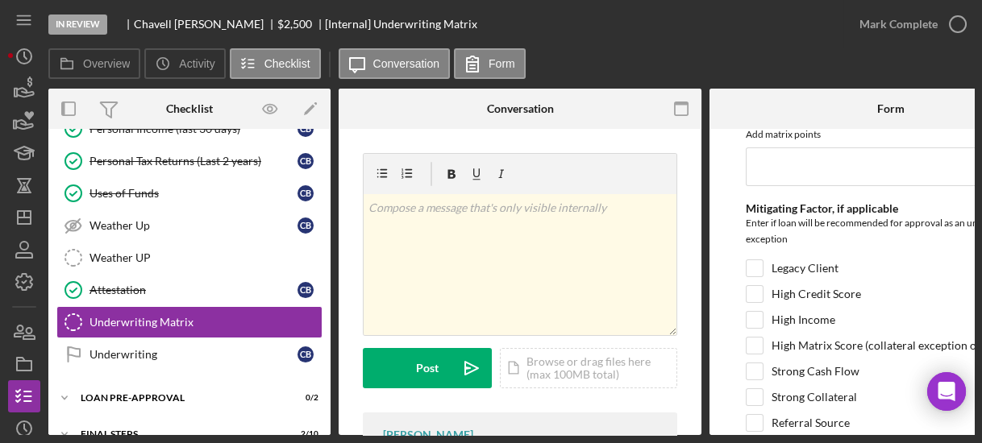
scroll to position [960, 0]
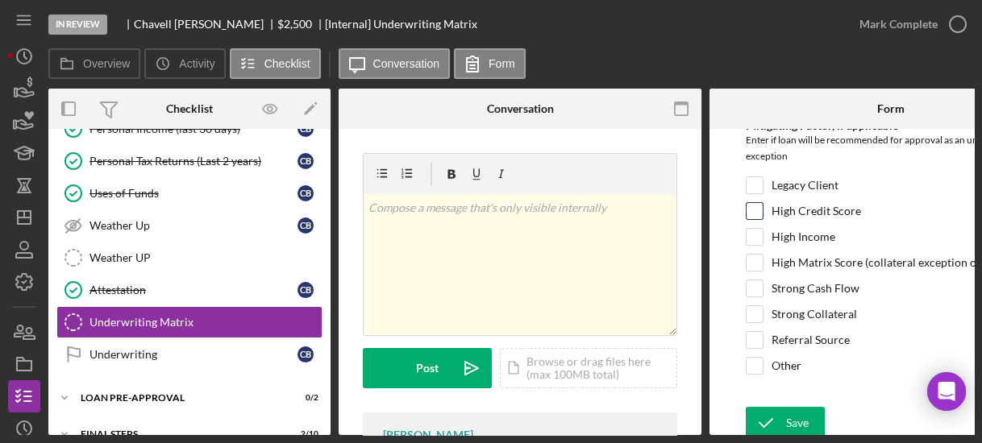
click at [748, 209] on input "High Credit Score" at bounding box center [755, 211] width 16 height 16
checkbox input "true"
click at [782, 411] on icon "submit" at bounding box center [766, 423] width 40 height 40
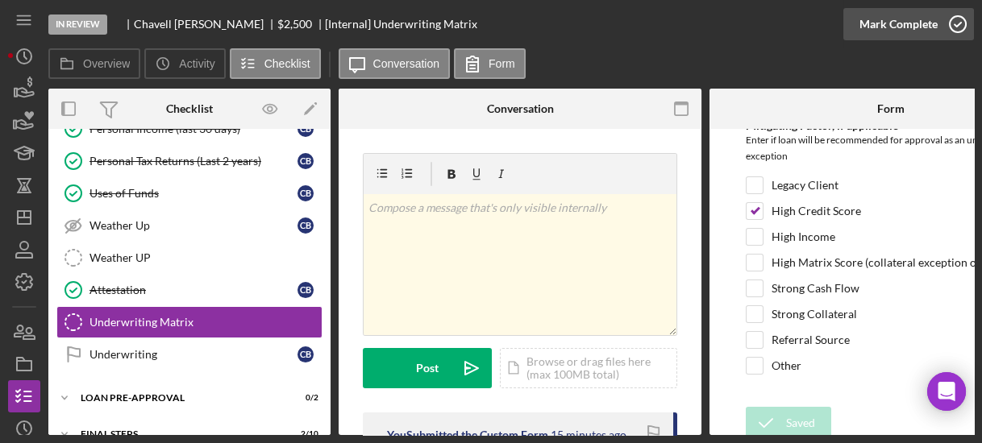
click at [955, 21] on icon "button" at bounding box center [958, 24] width 40 height 40
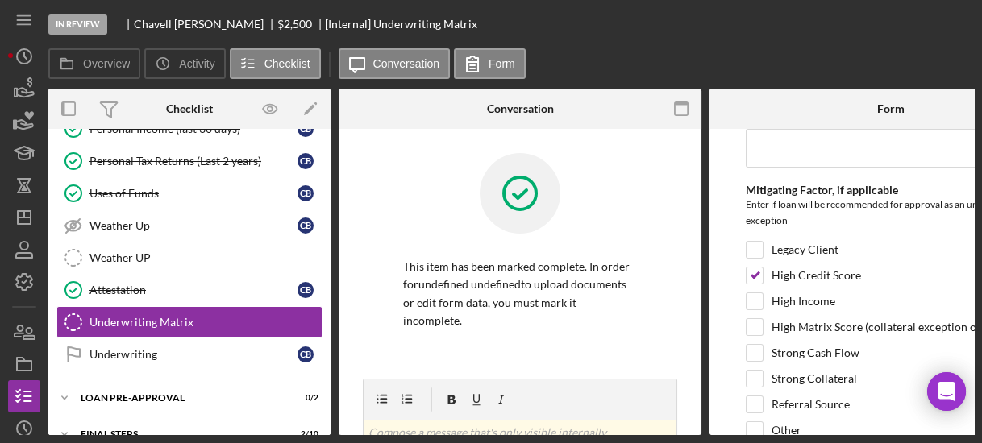
scroll to position [1025, 0]
